Goal: Information Seeking & Learning: Learn about a topic

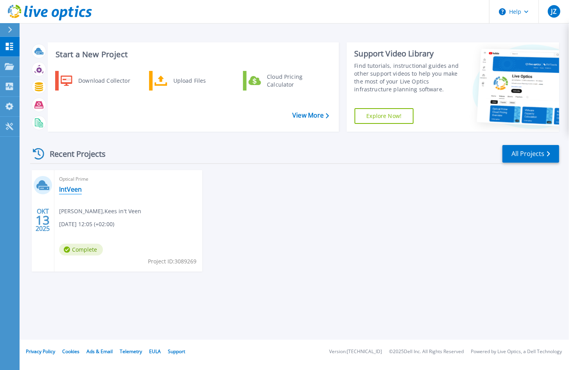
click at [72, 190] on link "IntVeen" at bounding box center [70, 189] width 23 height 8
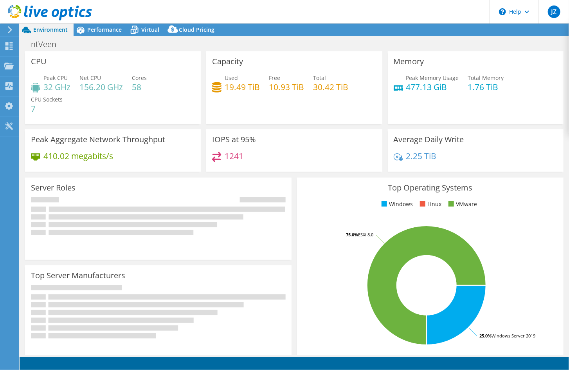
select select "USD"
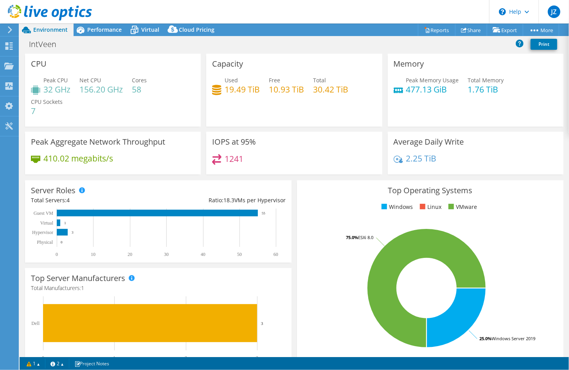
click at [61, 87] on h4 "32 GHz" at bounding box center [56, 89] width 27 height 9
click at [108, 34] on div "Performance" at bounding box center [101, 29] width 54 height 13
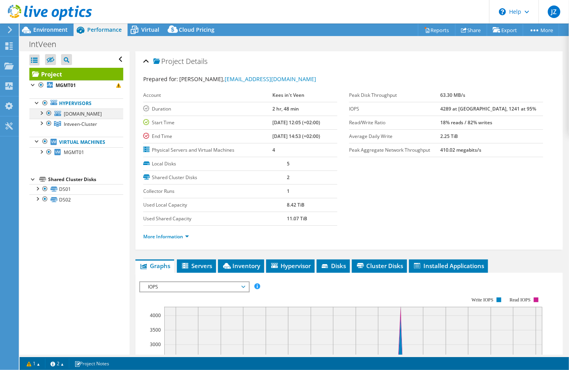
click at [50, 112] on div at bounding box center [49, 112] width 8 height 9
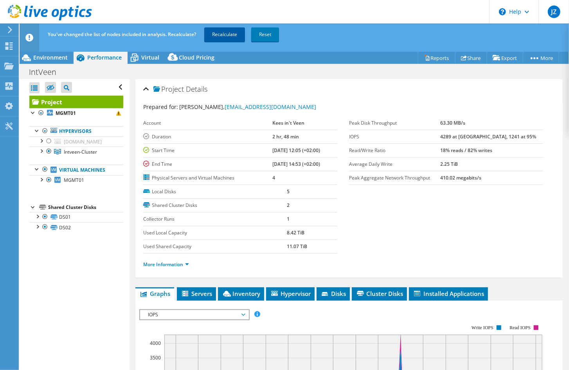
click at [229, 38] on link "Recalculate" at bounding box center [224, 34] width 41 height 14
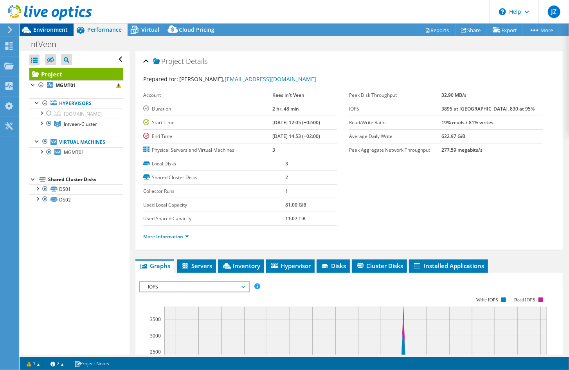
click at [46, 31] on span "Environment" at bounding box center [50, 29] width 34 height 7
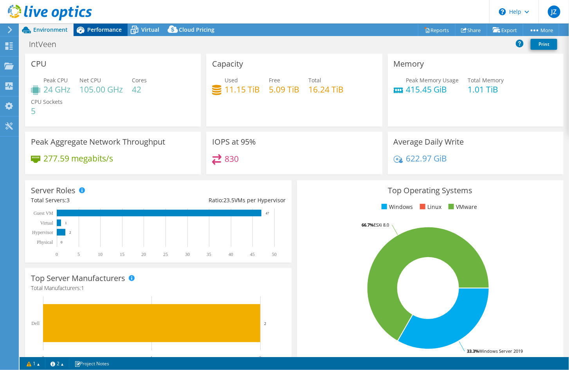
click at [109, 32] on span "Performance" at bounding box center [104, 29] width 34 height 7
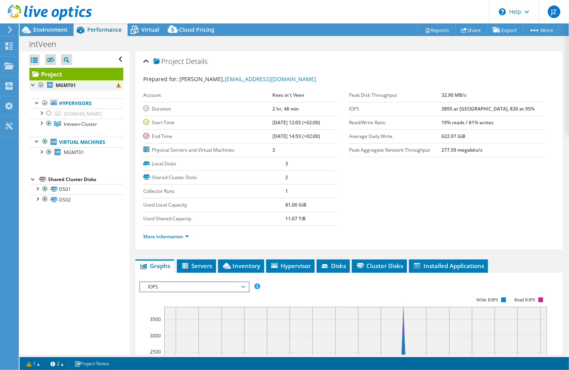
click at [41, 84] on div at bounding box center [41, 84] width 8 height 9
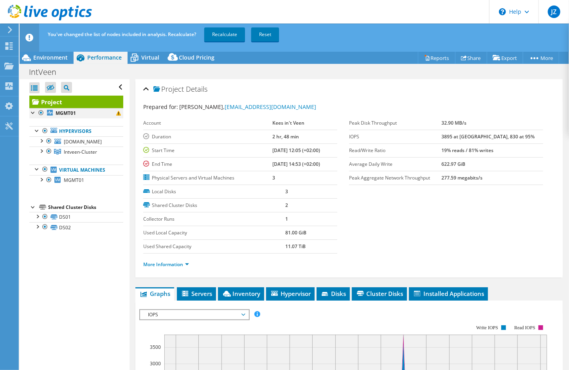
click at [41, 109] on div at bounding box center [41, 112] width 8 height 9
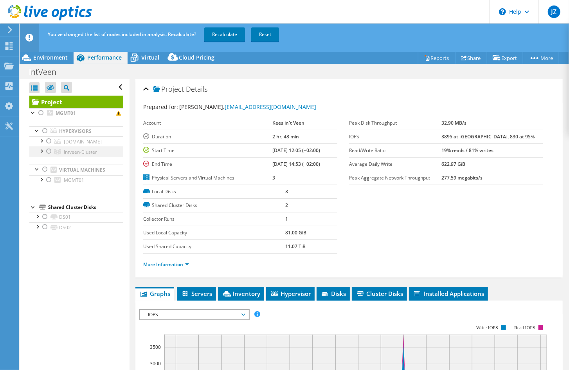
click at [49, 156] on div at bounding box center [49, 150] width 8 height 9
click at [232, 32] on link "Recalculate" at bounding box center [224, 34] width 41 height 14
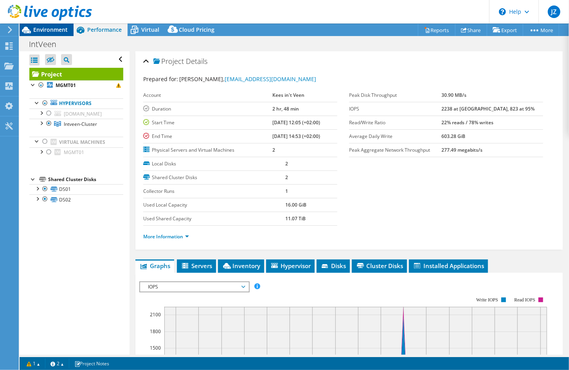
click at [54, 28] on span "Environment" at bounding box center [50, 29] width 34 height 7
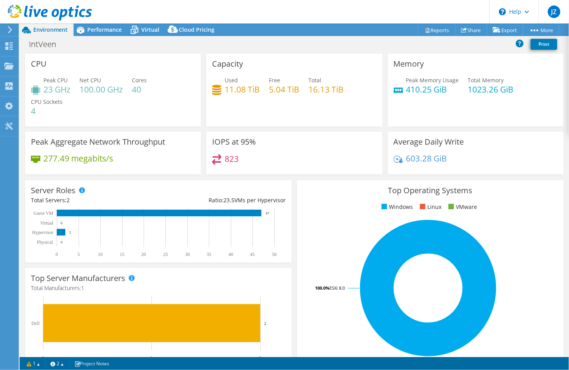
click at [174, 96] on div "Peak CPU 23 GHz Net CPU 100.00 GHz Cores 40 CPU Sockets 4" at bounding box center [113, 99] width 164 height 47
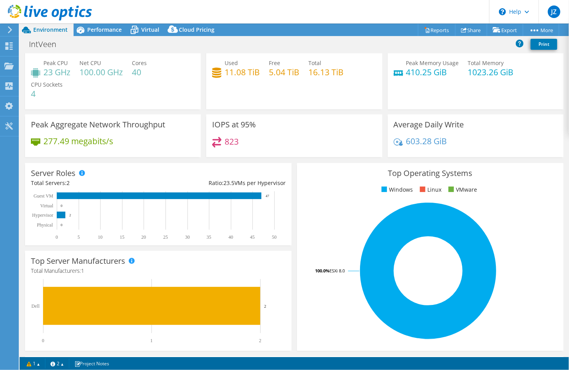
scroll to position [174, 0]
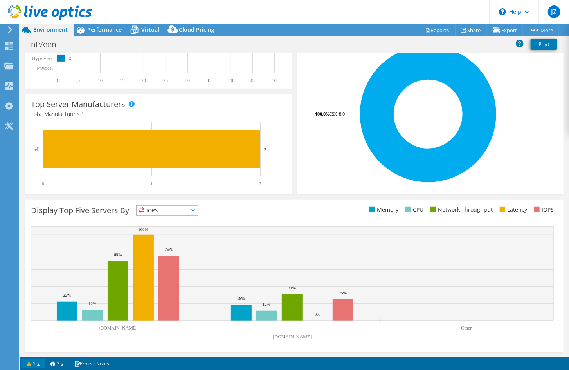
click at [37, 364] on link "1" at bounding box center [33, 363] width 24 height 10
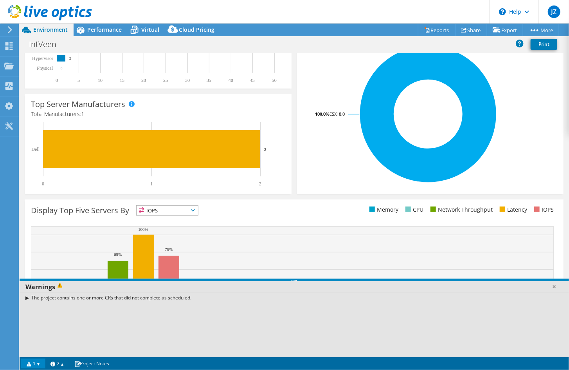
click at [235, 252] on rect at bounding box center [292, 273] width 523 height 94
click at [211, 250] on rect at bounding box center [292, 273] width 523 height 94
click at [27, 296] on div "The project contains one or more CRs that did not complete as scheduled." at bounding box center [295, 297] width 550 height 11
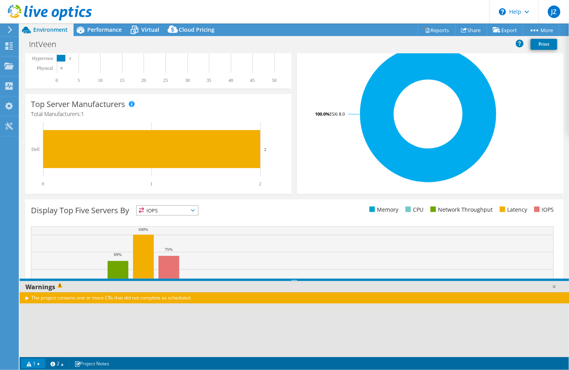
click at [35, 363] on link "1" at bounding box center [33, 363] width 24 height 10
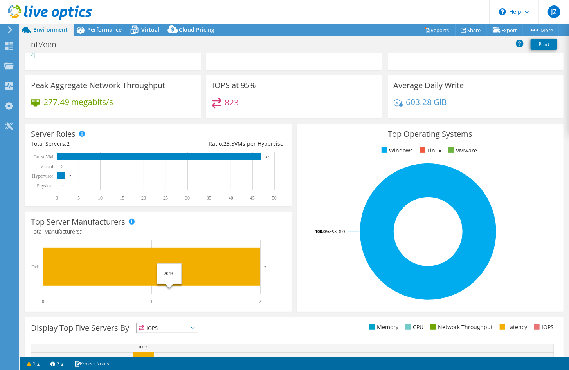
scroll to position [135, 0]
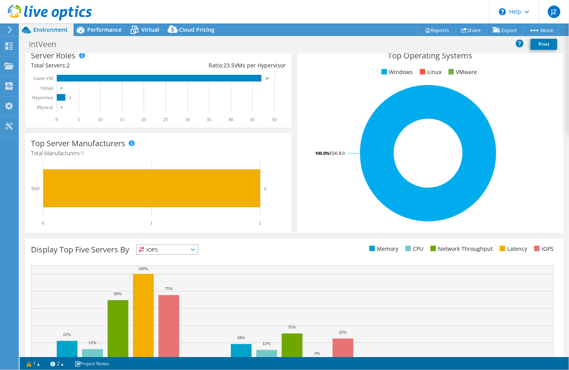
click at [191, 250] on span "IOPS" at bounding box center [167, 249] width 61 height 9
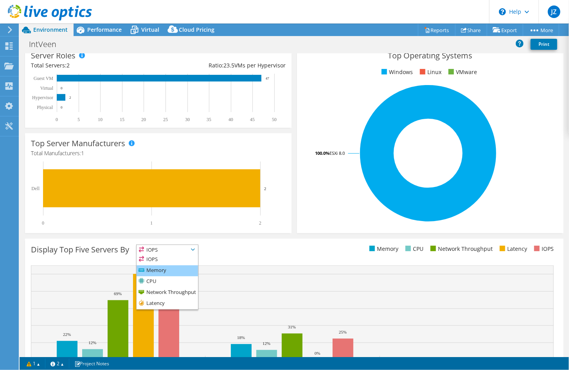
click at [154, 271] on li "Memory" at bounding box center [167, 270] width 61 height 11
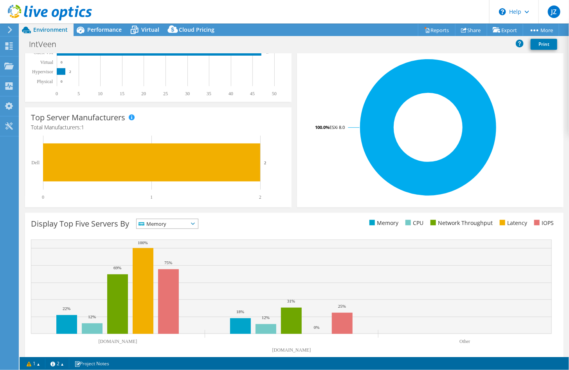
scroll to position [174, 0]
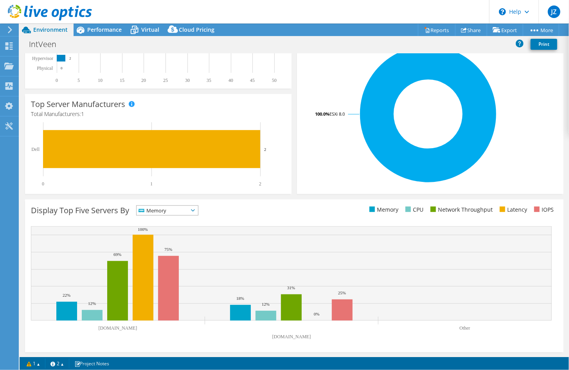
click at [198, 209] on span "Memory" at bounding box center [167, 210] width 61 height 9
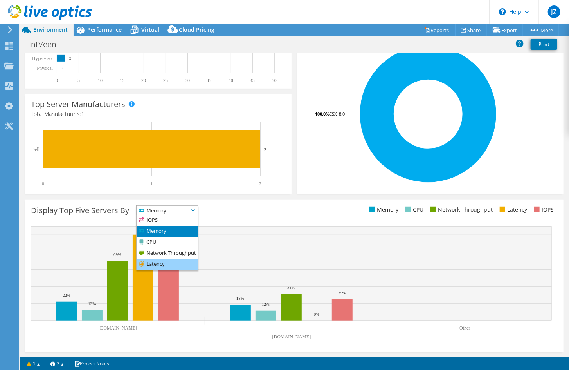
click at [173, 261] on li "Latency" at bounding box center [167, 264] width 61 height 11
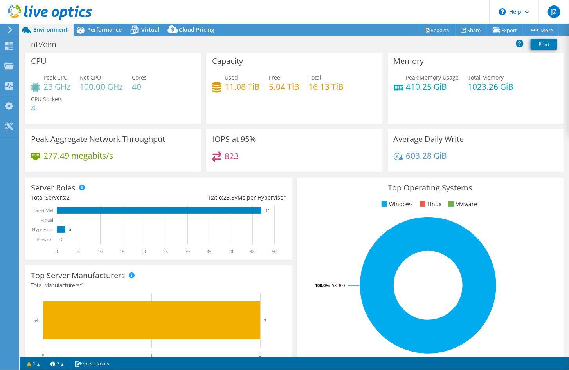
scroll to position [0, 0]
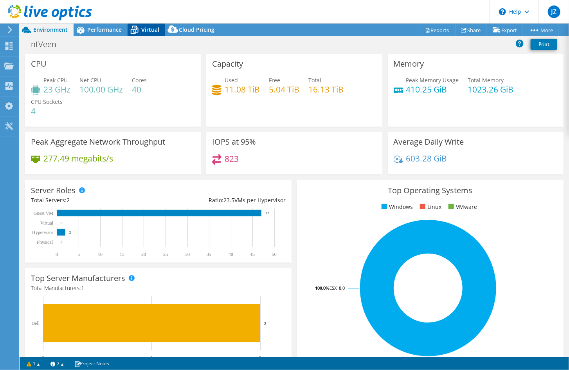
click at [134, 29] on icon at bounding box center [135, 30] width 14 height 14
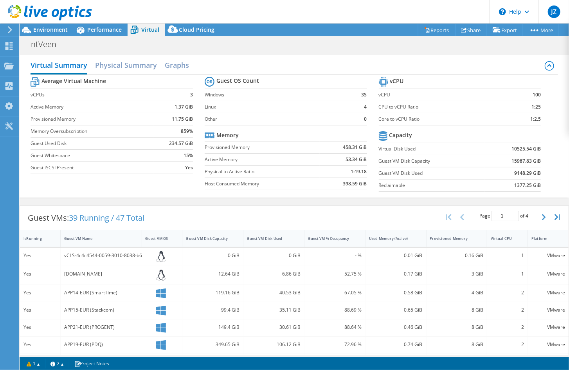
click at [164, 65] on div "Virtual Summary Physical Summary Graphs" at bounding box center [295, 66] width 528 height 18
click at [169, 65] on h2 "Graphs" at bounding box center [177, 65] width 24 height 17
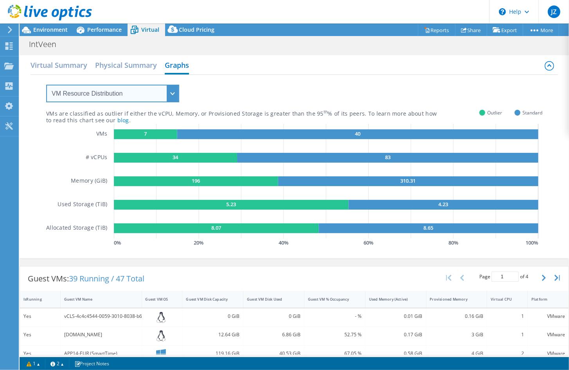
click at [79, 96] on select "VM Resource Distribution Provisioning Contrast Over Provisioning" at bounding box center [112, 94] width 133 height 18
click at [46, 85] on select "VM Resource Distribution Provisioning Contrast Over Provisioning" at bounding box center [112, 94] width 133 height 18
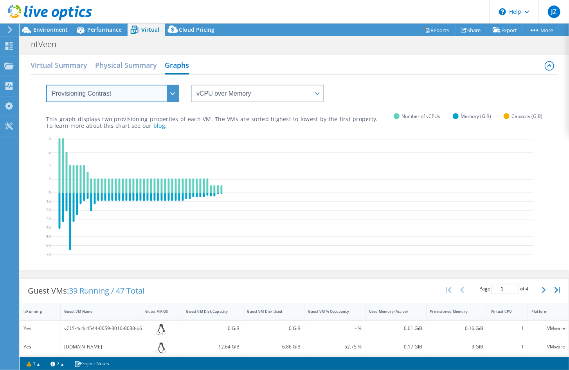
click at [80, 96] on select "VM Resource Distribution Provisioning Contrast Over Provisioning" at bounding box center [112, 94] width 133 height 18
click at [46, 85] on select "VM Resource Distribution Provisioning Contrast Over Provisioning" at bounding box center [112, 94] width 133 height 18
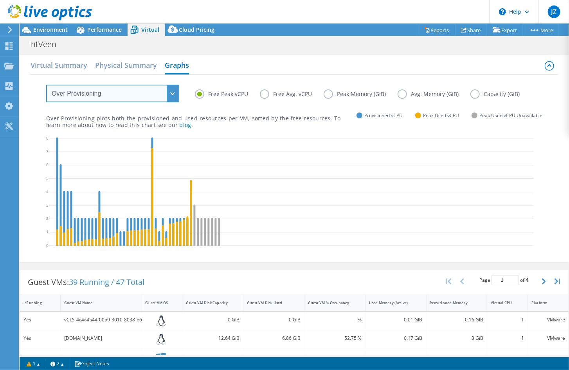
click at [78, 94] on select "VM Resource Distribution Provisioning Contrast Over Provisioning" at bounding box center [112, 94] width 133 height 18
select select "VM Resource Distribution"
click at [46, 85] on select "VM Resource Distribution Provisioning Contrast Over Provisioning" at bounding box center [112, 94] width 133 height 18
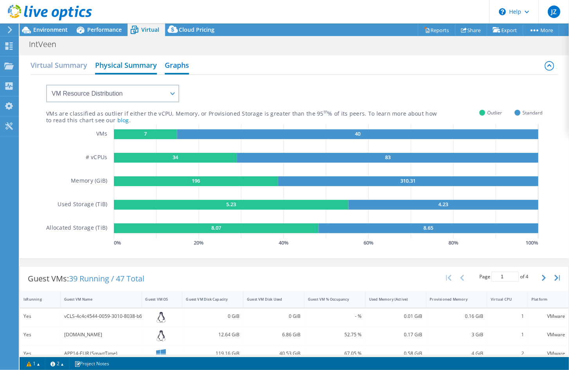
click at [127, 65] on h2 "Physical Summary" at bounding box center [126, 65] width 62 height 17
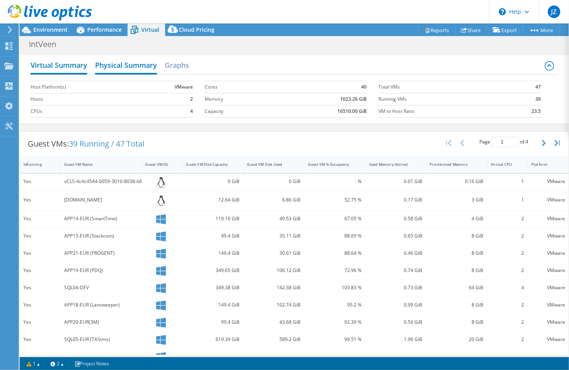
click at [47, 67] on h2 "Virtual Summary" at bounding box center [59, 65] width 57 height 17
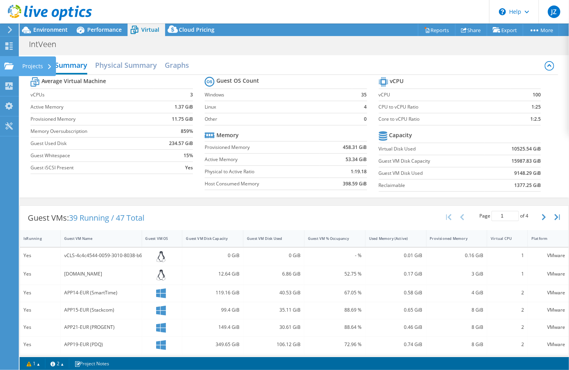
click at [33, 66] on div "Projects" at bounding box center [37, 66] width 38 height 20
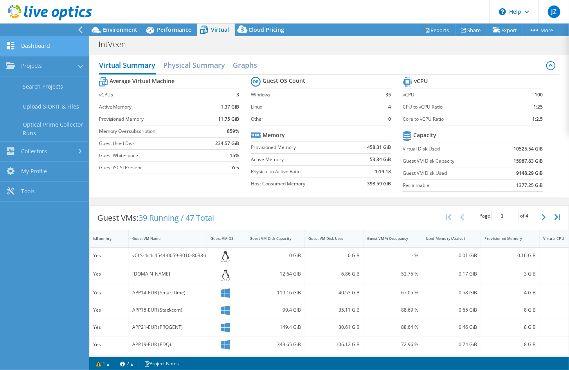
click at [38, 50] on link "Dashboard" at bounding box center [44, 46] width 89 height 20
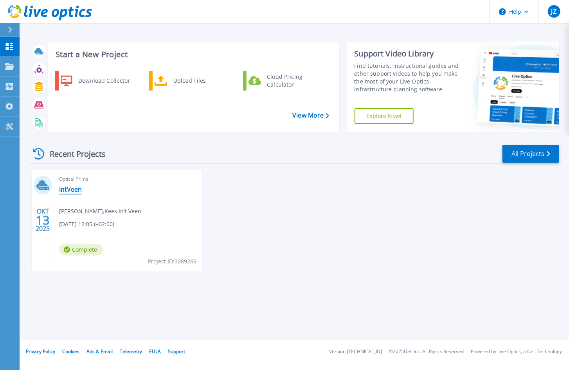
click at [66, 188] on link "IntVeen" at bounding box center [70, 189] width 23 height 8
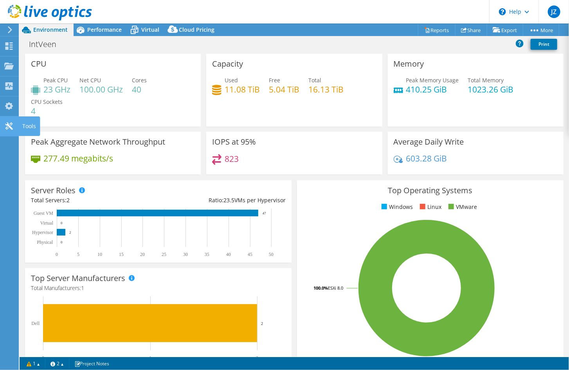
click at [29, 125] on div "Tools" at bounding box center [29, 126] width 22 height 20
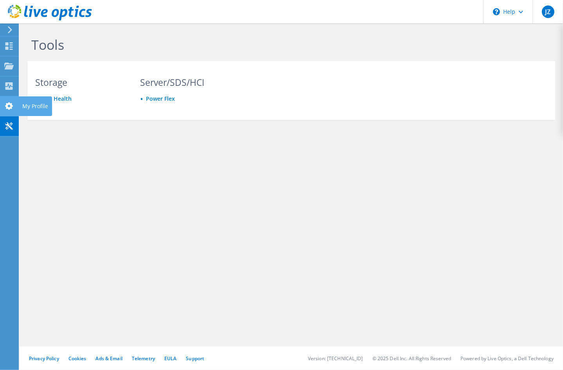
click at [28, 105] on div "My Profile" at bounding box center [35, 106] width 34 height 20
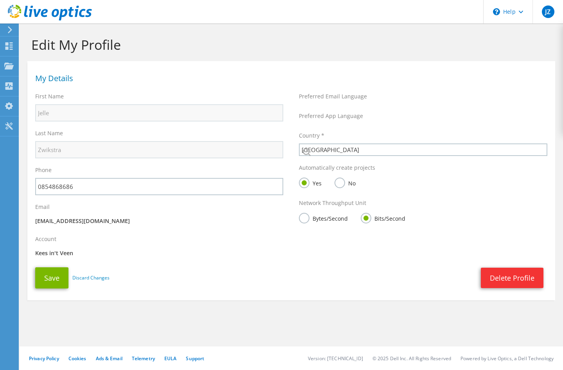
select select "160"
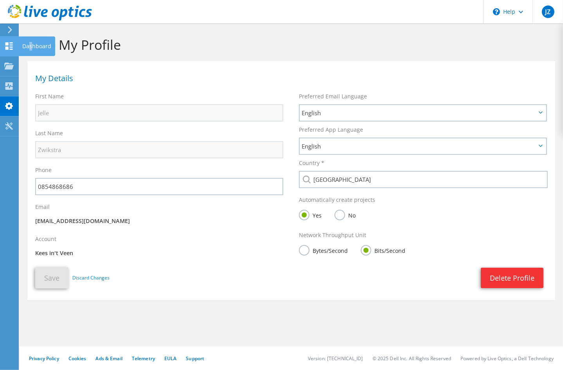
click at [31, 45] on div "Dashboard" at bounding box center [36, 46] width 37 height 20
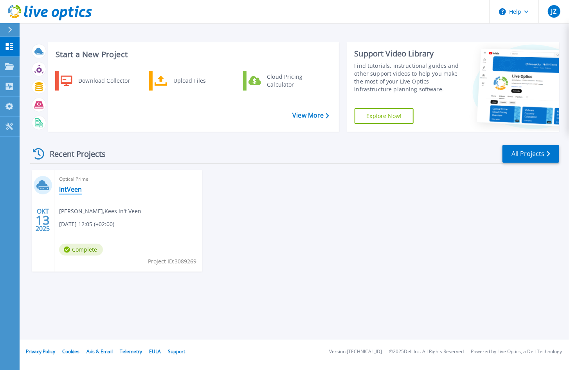
click at [73, 190] on link "IntVeen" at bounding box center [70, 189] width 23 height 8
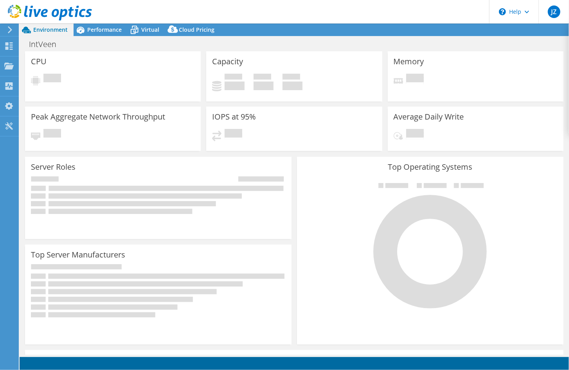
select select "USD"
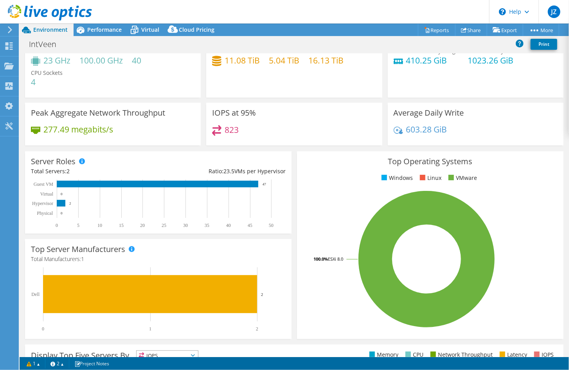
scroll to position [39, 0]
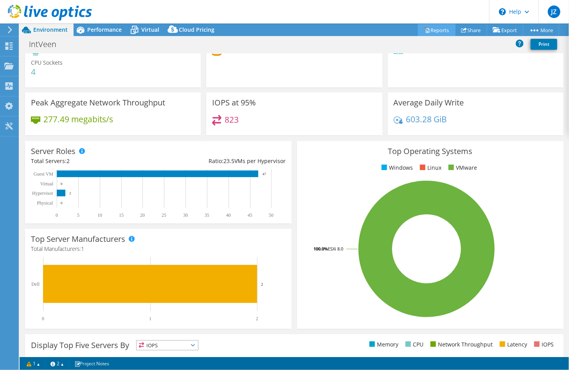
click at [432, 31] on link "Reports" at bounding box center [437, 30] width 38 height 12
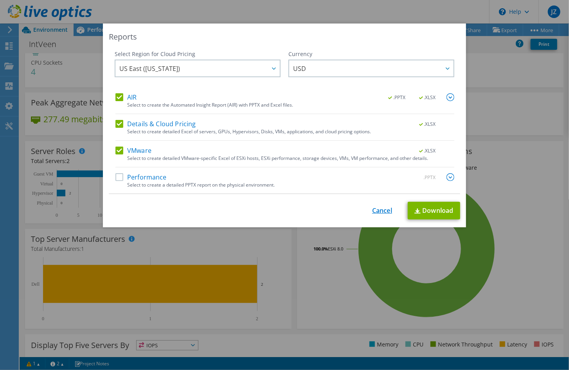
click at [376, 213] on link "Cancel" at bounding box center [382, 210] width 20 height 7
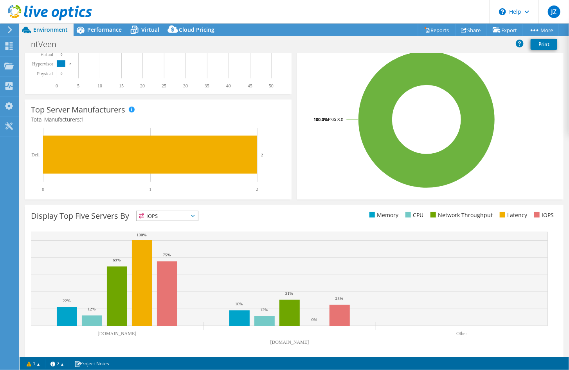
scroll to position [174, 0]
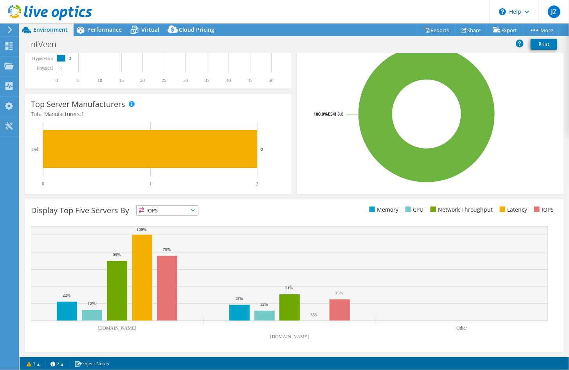
click at [192, 208] on span "IOPS" at bounding box center [167, 210] width 61 height 9
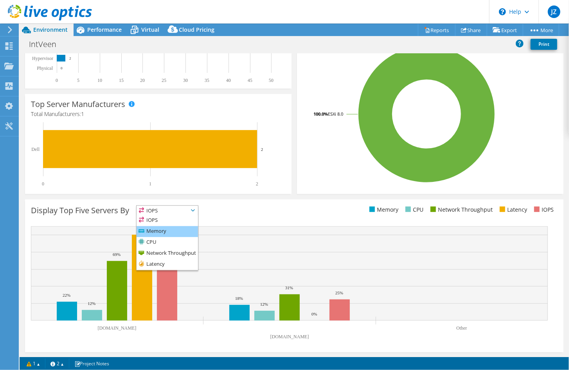
click at [177, 234] on li "Memory" at bounding box center [167, 231] width 61 height 11
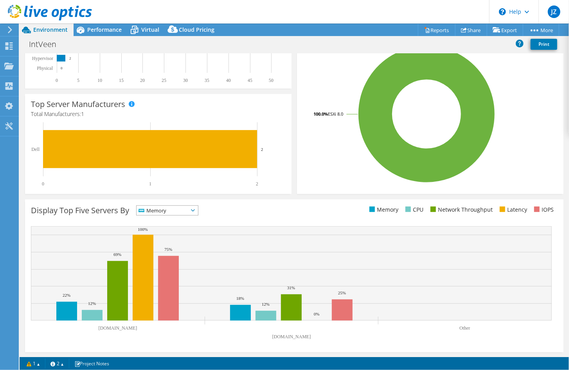
click at [186, 208] on span "Memory" at bounding box center [163, 210] width 52 height 9
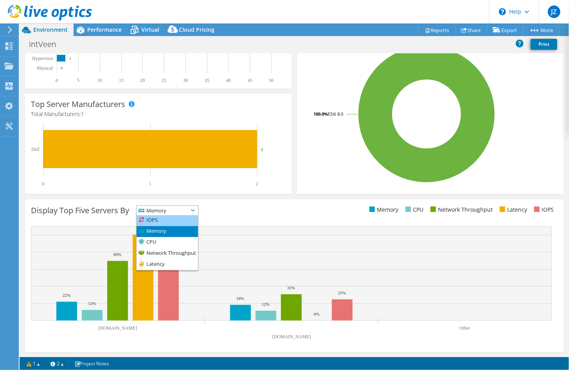
click at [179, 220] on li "IOPS" at bounding box center [167, 220] width 61 height 11
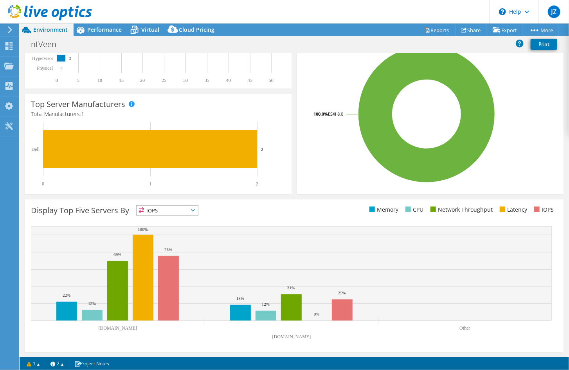
scroll to position [0, 0]
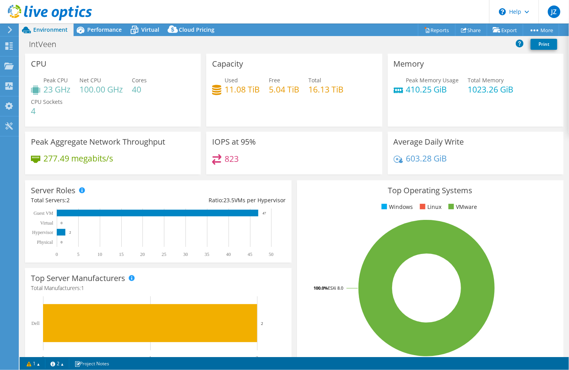
click at [233, 144] on h3 "IOPS at 95%" at bounding box center [234, 141] width 44 height 9
click at [232, 156] on h4 "823" at bounding box center [232, 158] width 14 height 9
click at [215, 158] on icon at bounding box center [216, 159] width 9 height 11
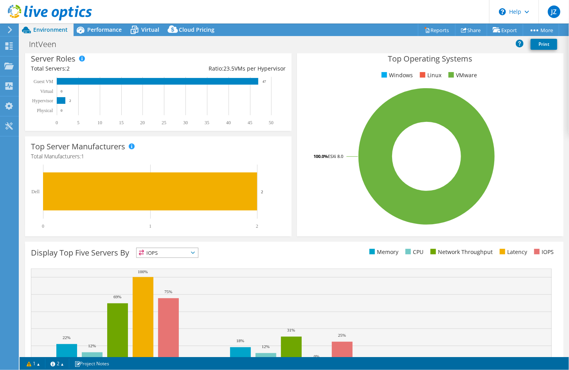
scroll to position [157, 0]
